Goal: Find specific page/section: Find specific page/section

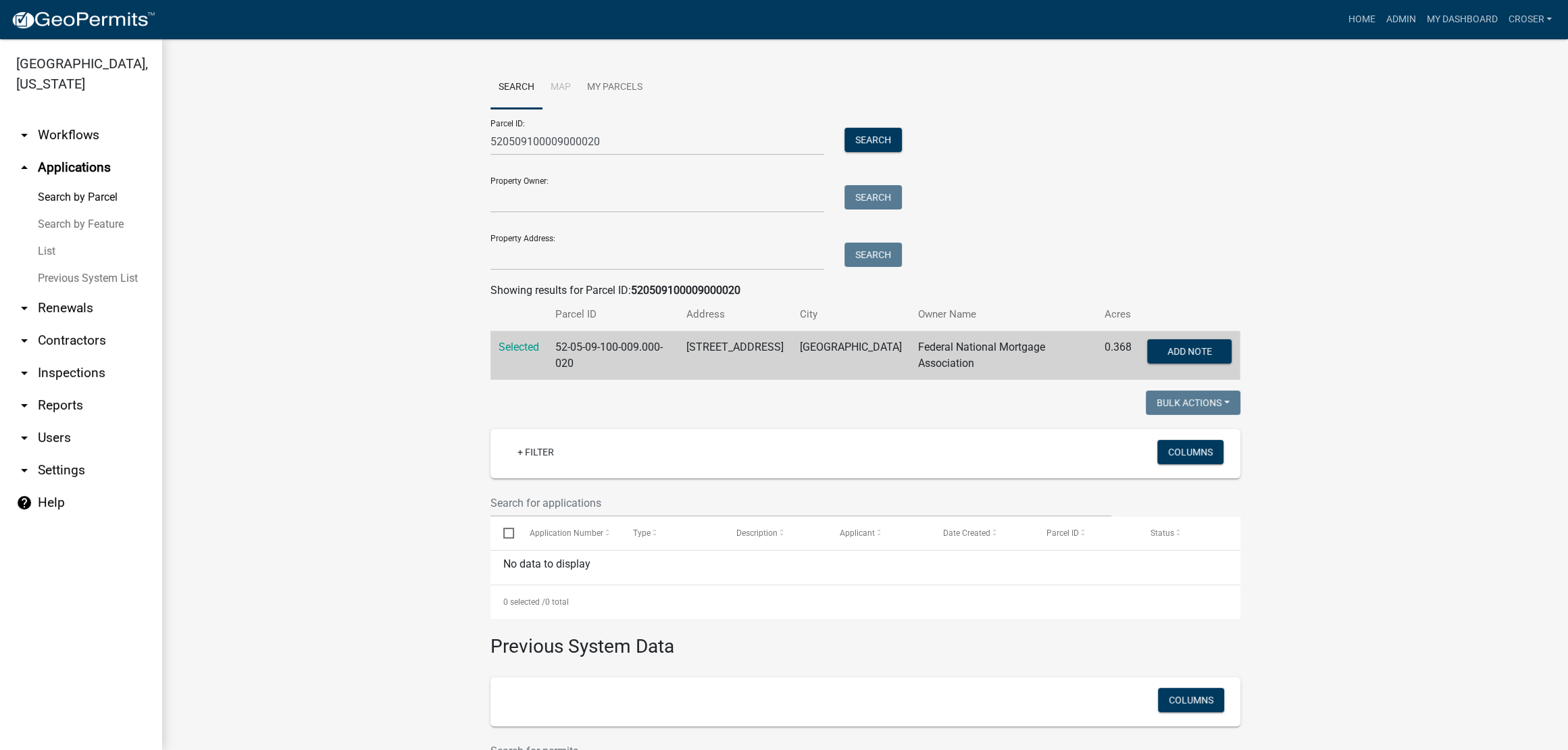
scroll to position [290, 0]
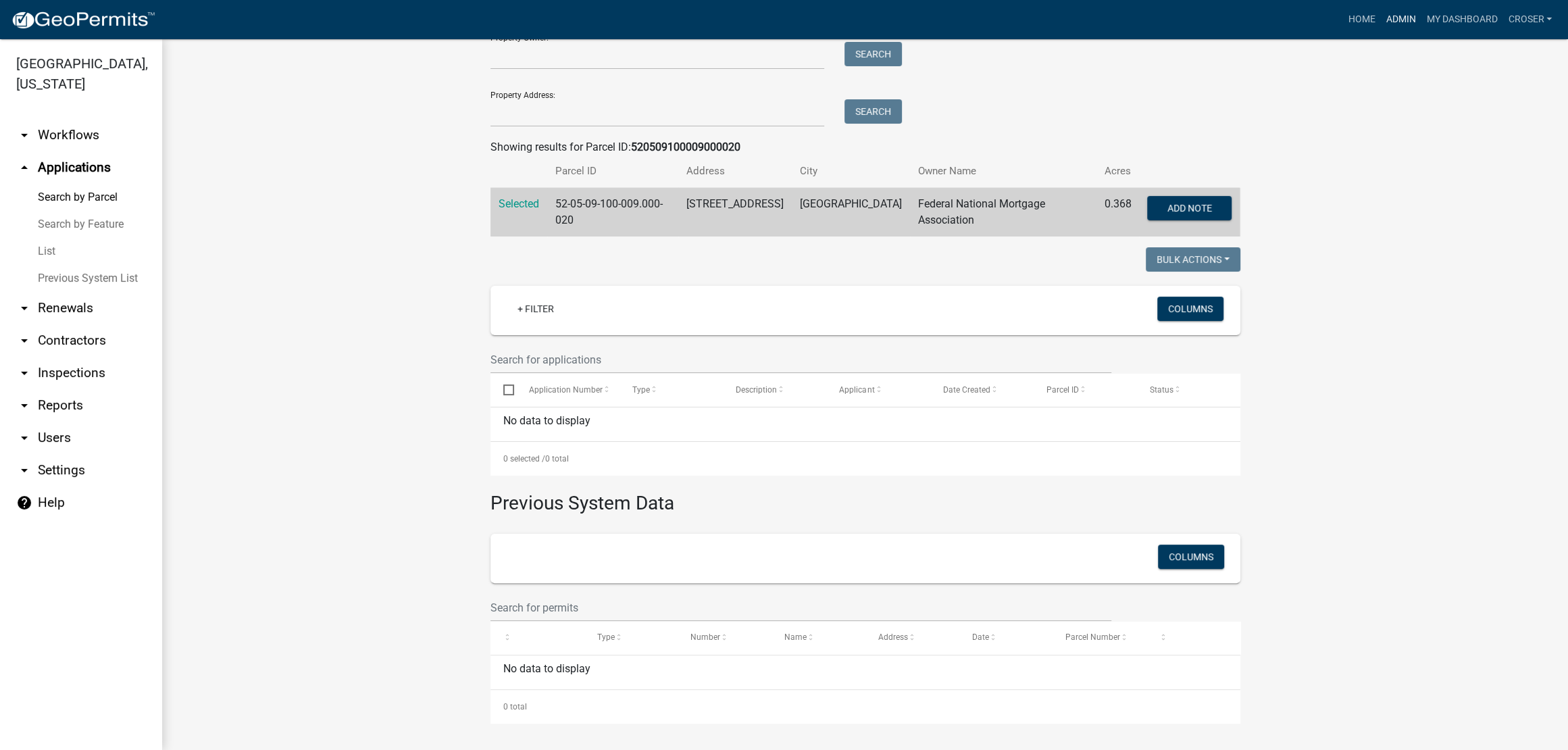
drag, startPoint x: 1358, startPoint y: 13, endPoint x: 1227, endPoint y: 73, distance: 144.1
click at [1380, 13] on link "Admin" at bounding box center [1400, 19] width 41 height 26
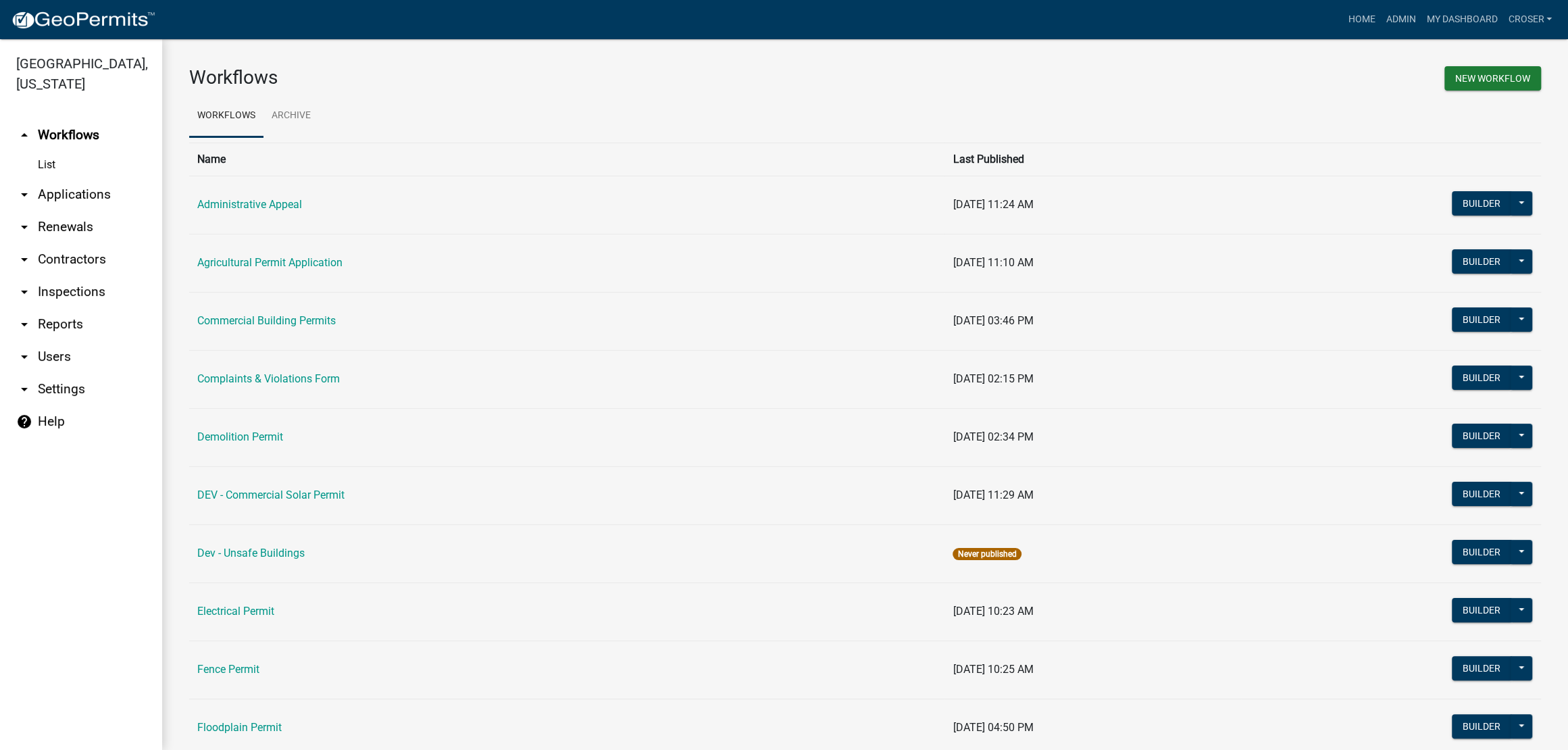
click at [63, 211] on link "arrow_drop_down Applications" at bounding box center [81, 194] width 162 height 33
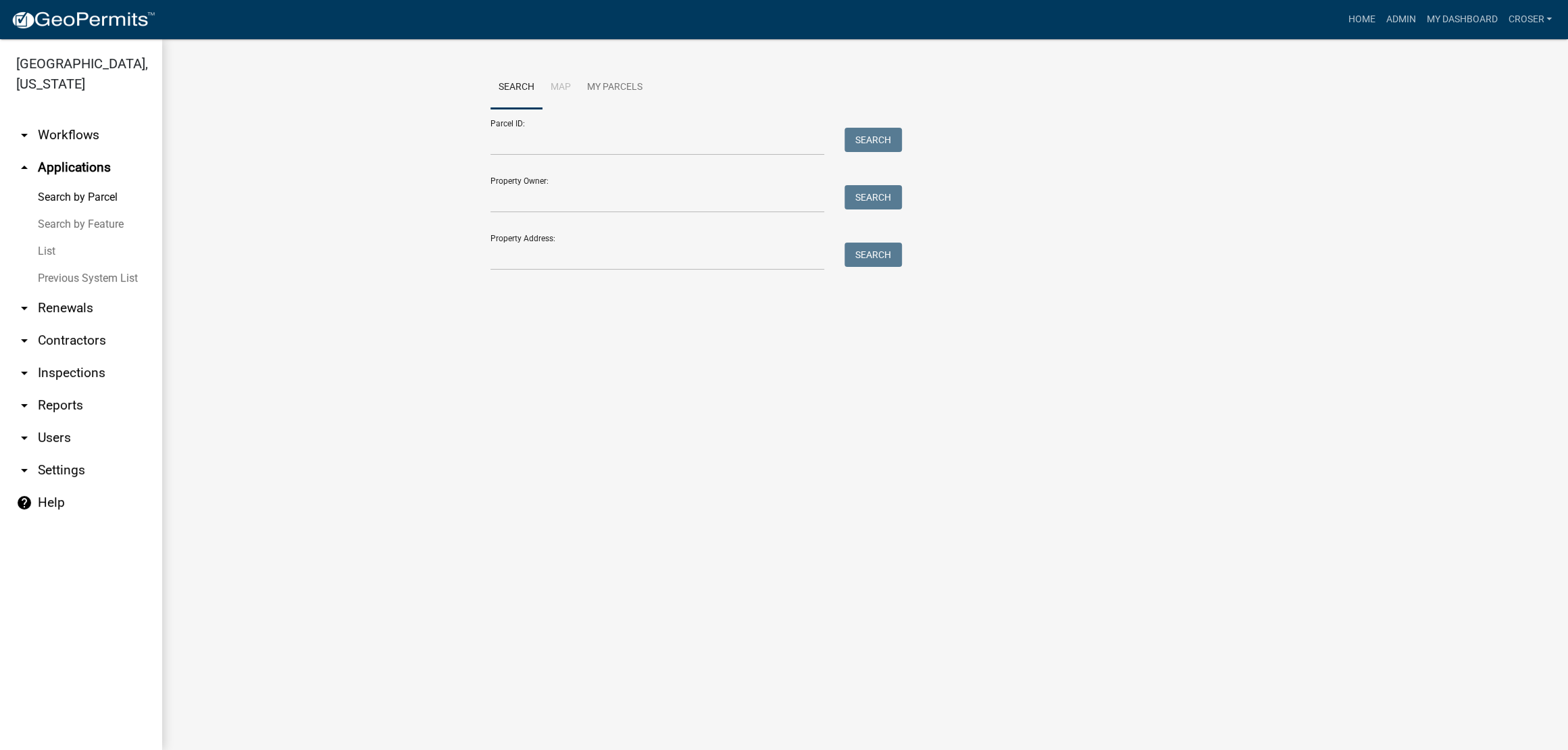
click at [63, 292] on link "Previous System List" at bounding box center [81, 278] width 162 height 27
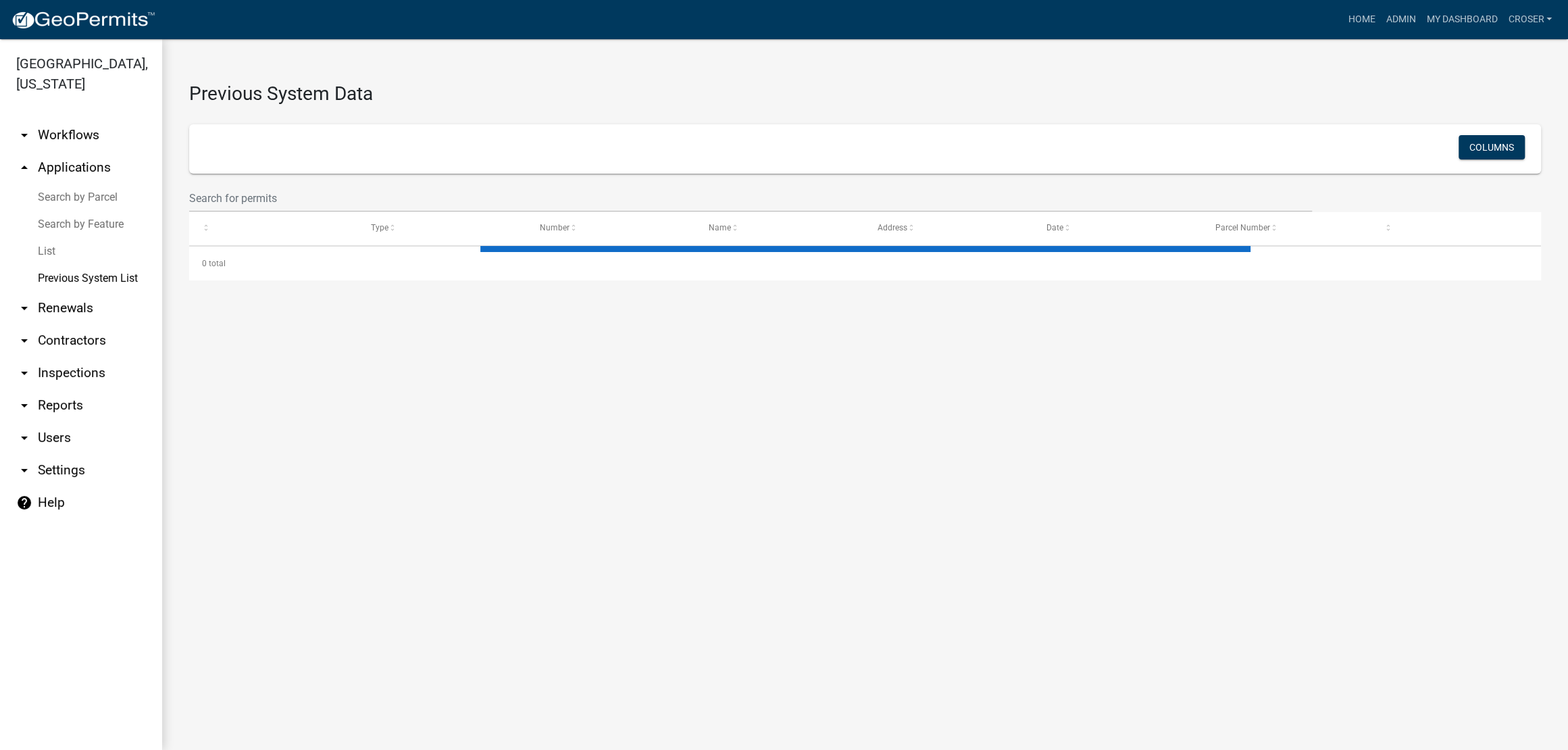
click at [58, 265] on link "List" at bounding box center [81, 251] width 162 height 27
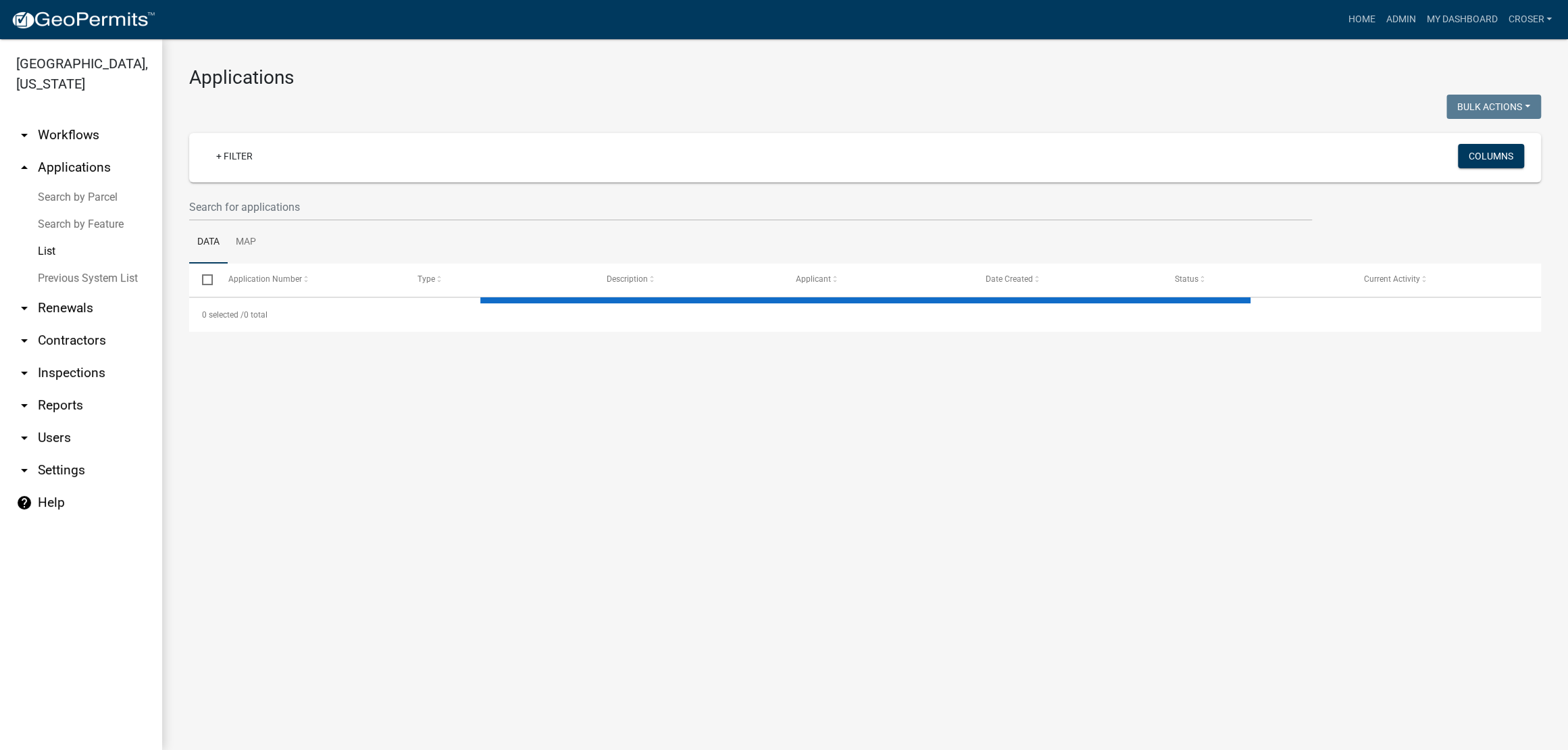
select select "3: 100"
